Goal: Information Seeking & Learning: Learn about a topic

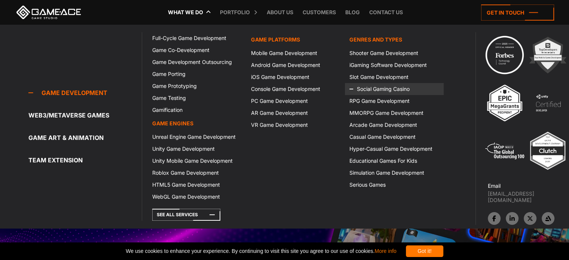
click at [377, 88] on link "Social Gaming Casino" at bounding box center [394, 89] width 98 height 12
